Goal: Register for event/course

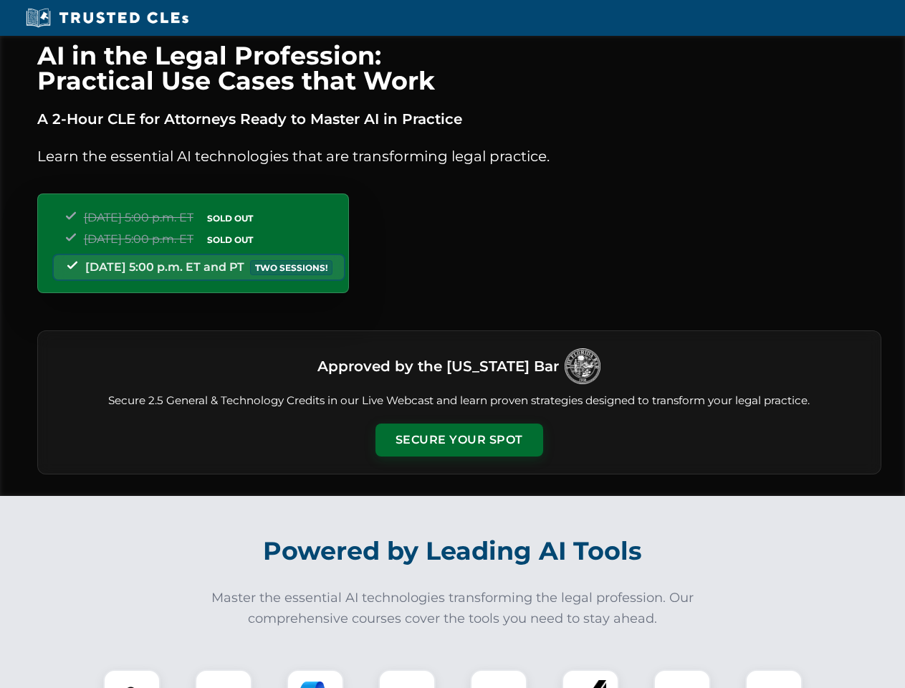
click at [458, 440] on button "Secure Your Spot" at bounding box center [459, 439] width 168 height 33
click at [132, 678] on img at bounding box center [132, 698] width 42 height 42
click at [223, 678] on div at bounding box center [223, 697] width 57 height 57
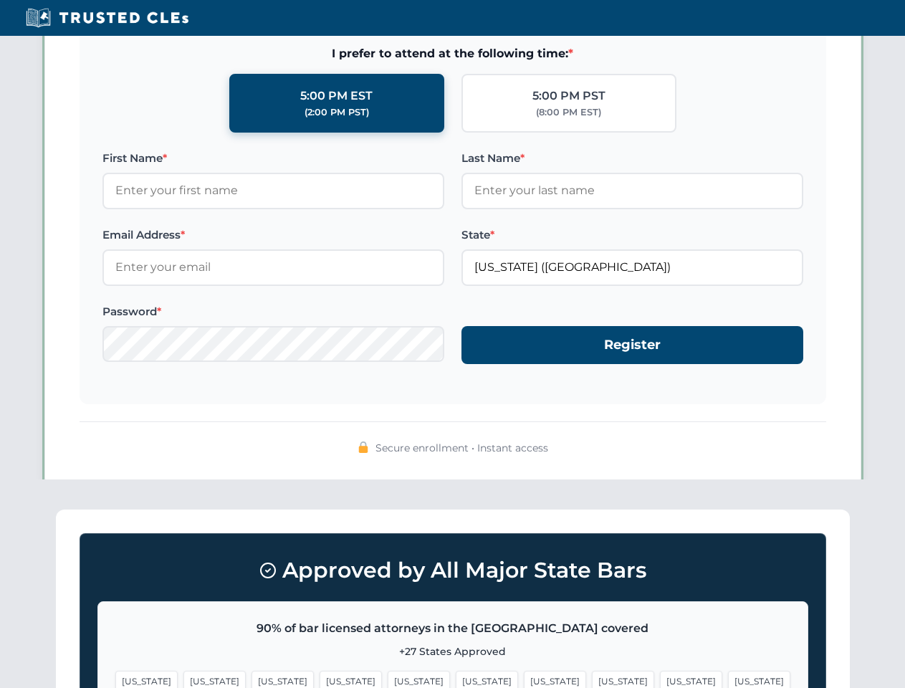
click at [660, 678] on span "[US_STATE]" at bounding box center [691, 680] width 62 height 21
